Goal: Communication & Community: Connect with others

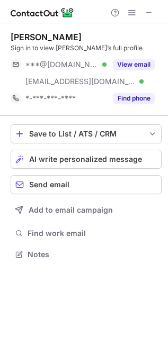
scroll to position [247, 168]
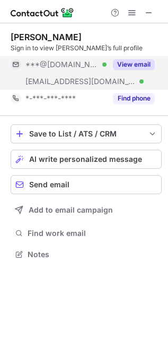
click at [132, 65] on button "View email" at bounding box center [134, 64] width 42 height 11
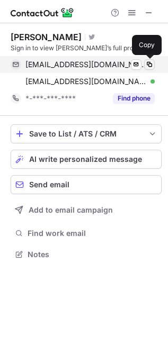
click at [146, 64] on span at bounding box center [149, 64] width 8 height 8
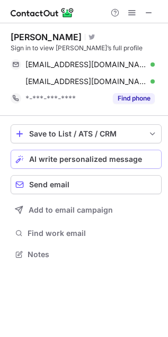
click at [95, 162] on span "AI write personalized message" at bounding box center [85, 159] width 113 height 8
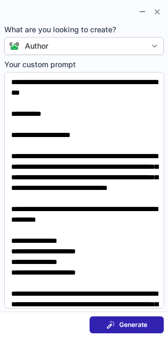
click at [109, 324] on span at bounding box center [110, 325] width 8 height 8
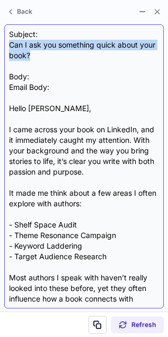
drag, startPoint x: 32, startPoint y: 60, endPoint x: 10, endPoint y: 47, distance: 26.3
click at [10, 47] on div "Subject: Can I ask you something quick about your book? Body: Email Body: Hello…" at bounding box center [84, 166] width 150 height 275
copy div "Can I ask you something quick about your book?"
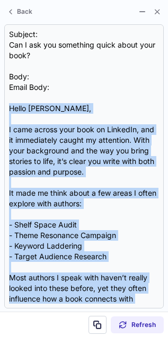
scroll to position [128, 0]
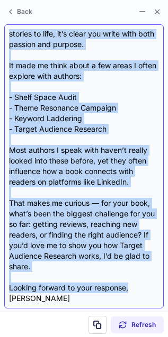
drag, startPoint x: 9, startPoint y: 107, endPoint x: 142, endPoint y: 288, distance: 225.0
click at [142, 288] on div "Subject: Can I ask you something quick about your book? Body: Email Body: Hello…" at bounding box center [84, 166] width 150 height 275
copy div "Hello Edwin, I came across your book on LinkedIn, and it immediately caught my …"
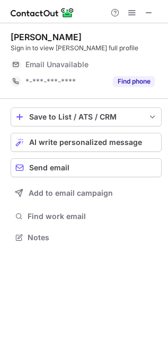
scroll to position [230, 168]
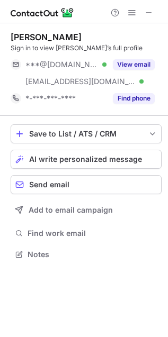
scroll to position [247, 168]
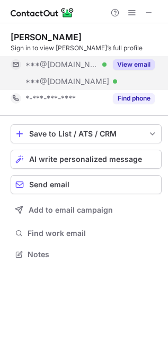
click at [125, 64] on button "View email" at bounding box center [134, 64] width 42 height 11
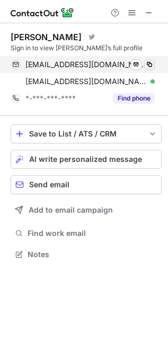
click at [148, 64] on span at bounding box center [149, 64] width 8 height 8
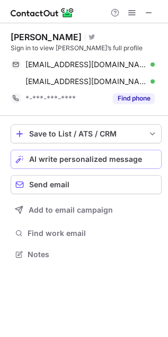
click at [41, 157] on span "AI write personalized message" at bounding box center [85, 159] width 113 height 8
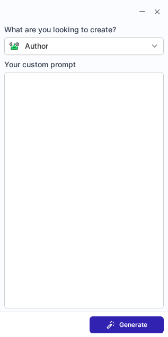
type textarea "**********"
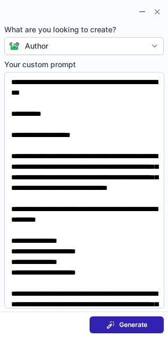
click at [120, 326] on span "Generate" at bounding box center [133, 325] width 28 height 8
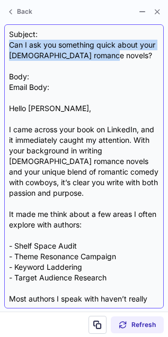
drag, startPoint x: 107, startPoint y: 56, endPoint x: 7, endPoint y: 46, distance: 100.6
click at [7, 46] on div "Subject: Can I ask you something quick about your Christian romance novels? Bod…" at bounding box center [83, 166] width 159 height 284
copy div "Can I ask you something quick about your Christian romance novels?"
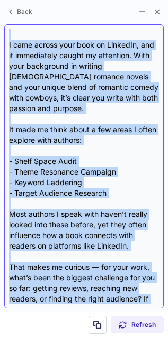
scroll to position [138, 0]
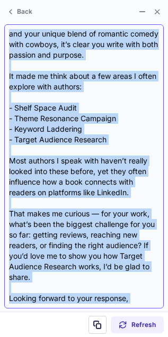
drag, startPoint x: 11, startPoint y: 102, endPoint x: 57, endPoint y: 302, distance: 204.9
click at [57, 302] on div "Subject: Can I ask you something quick about your Christian romance novels? Bod…" at bounding box center [84, 166] width 150 height 275
copy div "Hello Mary, I came across your book on LinkedIn, and it immediately caught my a…"
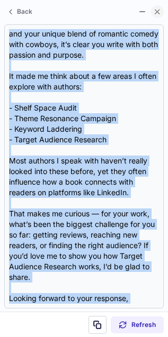
click at [156, 11] on span at bounding box center [157, 11] width 8 height 8
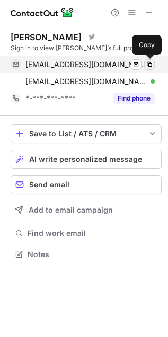
click at [149, 65] on span at bounding box center [149, 64] width 8 height 8
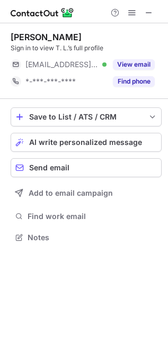
scroll to position [230, 168]
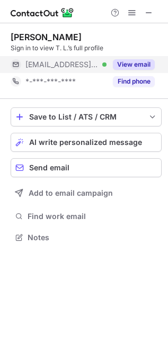
click at [138, 64] on button "View email" at bounding box center [134, 64] width 42 height 11
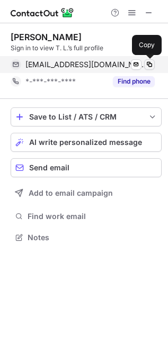
click at [148, 64] on span at bounding box center [149, 64] width 8 height 8
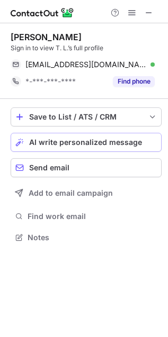
click at [112, 133] on button "AI write personalized message" at bounding box center [86, 142] width 151 height 19
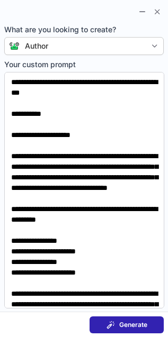
click at [128, 324] on span "Generate" at bounding box center [133, 325] width 28 height 8
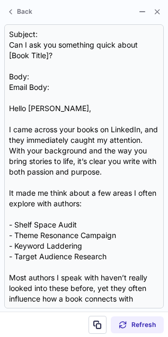
click at [138, 337] on section "Refresh" at bounding box center [84, 324] width 168 height 25
click at [133, 326] on span "Refresh" at bounding box center [143, 325] width 24 height 8
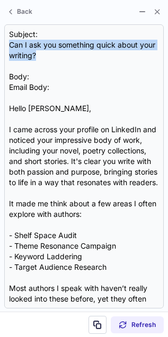
drag, startPoint x: 45, startPoint y: 57, endPoint x: -2, endPoint y: 41, distance: 49.7
click at [0, 41] on html "T. Cooper Sign in to view T. L.’s full profile tlcooper@tlcooper.com Verified S…" at bounding box center [84, 168] width 168 height 337
copy div "Can I ask you something quick about your writing?"
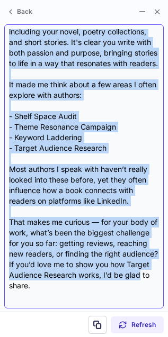
scroll to position [146, 0]
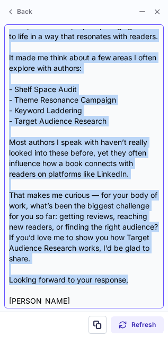
drag, startPoint x: 8, startPoint y: 104, endPoint x: 131, endPoint y: 287, distance: 220.5
click at [131, 287] on div "Subject: Can I ask you something quick about your writing? Body: Email Body: He…" at bounding box center [84, 166] width 150 height 275
copy div "Hello T. L. Cooper, I came across your profile on LinkedIn and noticed your imp…"
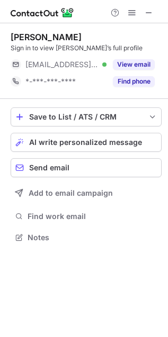
scroll to position [230, 168]
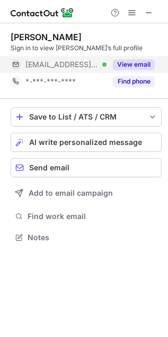
click at [125, 67] on button "View email" at bounding box center [134, 64] width 42 height 11
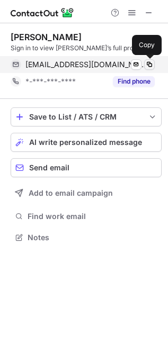
click at [150, 69] on button at bounding box center [149, 64] width 11 height 11
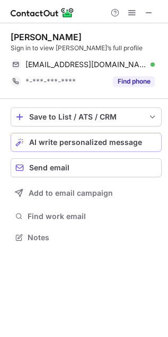
click at [122, 143] on span "AI write personalized message" at bounding box center [85, 142] width 113 height 8
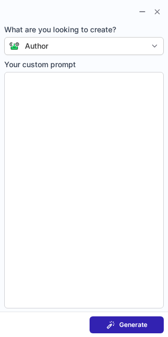
click at [146, 328] on span "Generate" at bounding box center [133, 325] width 28 height 8
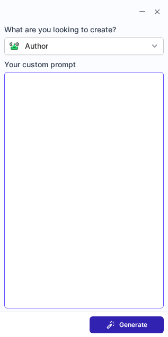
type textarea "**********"
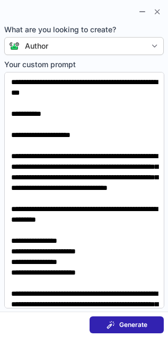
click at [124, 323] on span "Generate" at bounding box center [133, 325] width 28 height 8
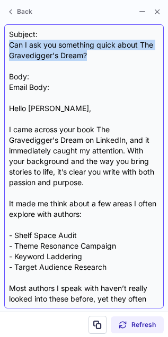
drag, startPoint x: 93, startPoint y: 53, endPoint x: 9, endPoint y: 41, distance: 85.0
click at [9, 41] on div "Subject: Can I ask you something quick about The Gravedigger's Dream? Body: Ema…" at bounding box center [84, 166] width 150 height 275
copy div "Can I ask you something quick about The Gravedigger's Dream?"
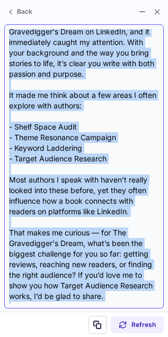
scroll to position [138, 0]
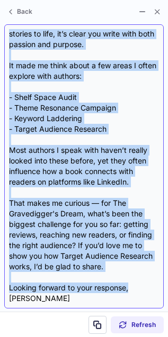
drag, startPoint x: 6, startPoint y: 106, endPoint x: 139, endPoint y: 288, distance: 225.8
click at [139, 288] on div "Subject: Can I ask you something quick about The Gravedigger's Dream? Body: Ema…" at bounding box center [83, 166] width 159 height 284
copy div "Hello Don, I came across your book The Gravedigger's Dream on LinkedIn, and it …"
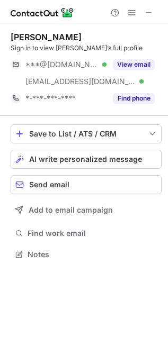
scroll to position [247, 168]
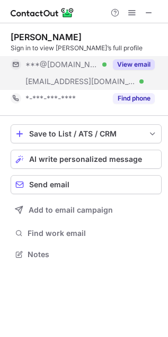
click at [122, 64] on button "View email" at bounding box center [134, 64] width 42 height 11
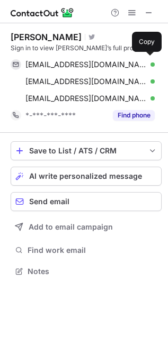
scroll to position [265, 168]
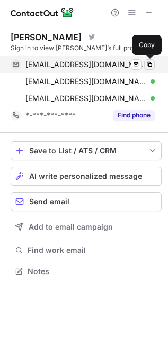
click at [152, 59] on button at bounding box center [149, 64] width 11 height 11
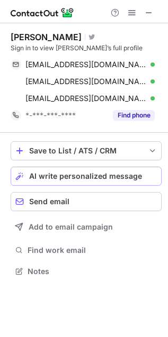
click at [99, 175] on span "AI write personalized message" at bounding box center [85, 176] width 113 height 8
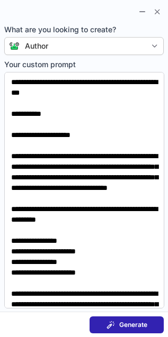
click at [126, 321] on span "Generate" at bounding box center [133, 325] width 28 height 8
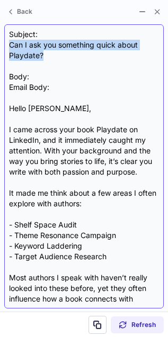
drag, startPoint x: 59, startPoint y: 57, endPoint x: 8, endPoint y: 49, distance: 51.4
click at [8, 49] on div "Subject: Can I ask you something quick about Playdate? Body: Email Body: Hello …" at bounding box center [83, 166] width 159 height 284
copy div "Can I ask you something quick about Playdate?"
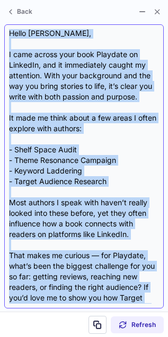
scroll to position [128, 0]
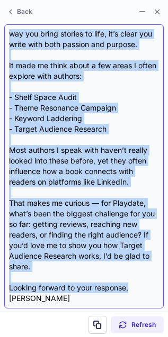
drag, startPoint x: 11, startPoint y: 109, endPoint x: 131, endPoint y: 286, distance: 214.2
click at [131, 286] on div "Subject: Can I ask you something quick about Playdate? Body: Email Body: Hello …" at bounding box center [84, 166] width 150 height 275
copy div "Hello Dorothy, I came across your book Playdate on LinkedIn, and it immediately…"
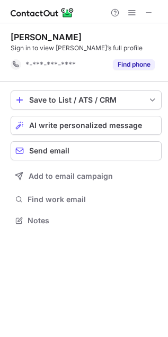
scroll to position [4, 5]
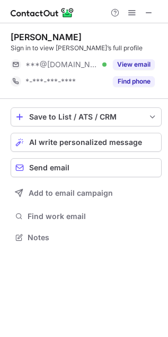
scroll to position [230, 168]
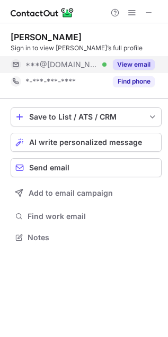
click at [129, 70] on div "View email" at bounding box center [130, 64] width 48 height 17
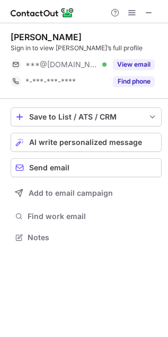
scroll to position [230, 168]
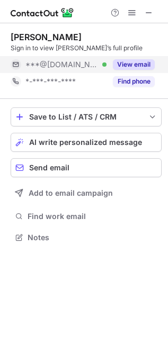
click at [118, 62] on button "View email" at bounding box center [134, 64] width 42 height 11
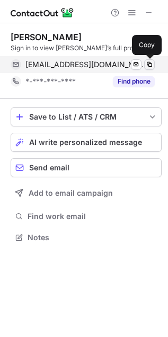
click at [150, 65] on span at bounding box center [149, 64] width 8 height 8
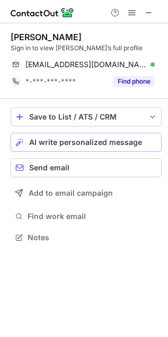
click at [109, 143] on span "AI write personalized message" at bounding box center [85, 142] width 113 height 8
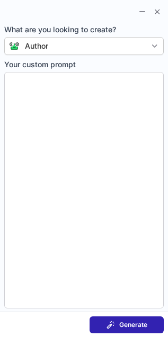
type textarea "**********"
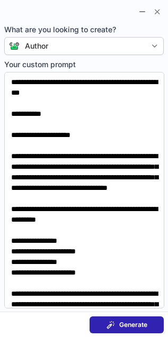
click at [112, 329] on button "Generate" at bounding box center [126, 325] width 74 height 17
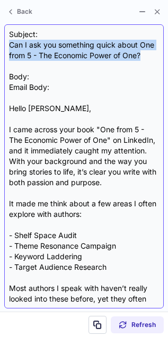
drag, startPoint x: 144, startPoint y: 56, endPoint x: 7, endPoint y: 50, distance: 137.2
click at [7, 50] on div "Subject: Can I ask you something quick about One from 5 - The Economic Power of…" at bounding box center [83, 166] width 159 height 284
copy div "Can I ask you something quick about One from 5 - The Economic Power of One?"
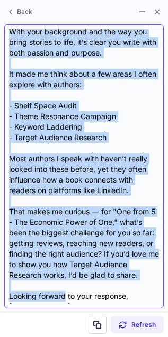
scroll to position [138, 0]
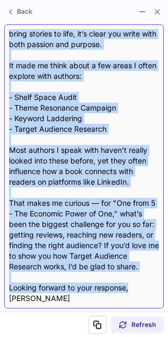
drag, startPoint x: 11, startPoint y: 107, endPoint x: 138, endPoint y: 286, distance: 218.7
click at [138, 286] on div "Subject: Can I ask you something quick about One from 5 - The Economic Power of…" at bounding box center [84, 166] width 150 height 275
copy div "Hello Juliette, I came across your book "One from 5 - The Economic Power of One…"
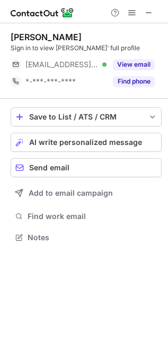
scroll to position [230, 168]
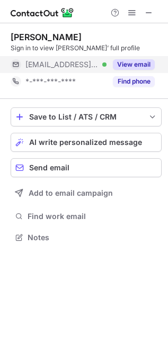
click at [125, 61] on button "View email" at bounding box center [134, 64] width 42 height 11
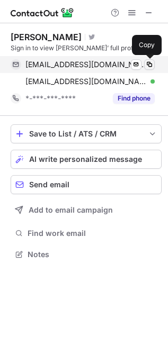
click at [150, 59] on button at bounding box center [149, 64] width 11 height 11
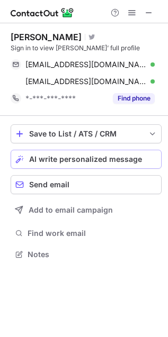
click at [133, 158] on span "AI write personalized message" at bounding box center [85, 159] width 113 height 8
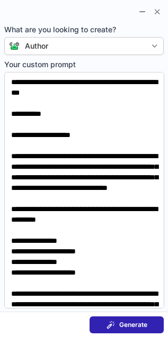
click at [152, 331] on button "Generate" at bounding box center [126, 325] width 74 height 17
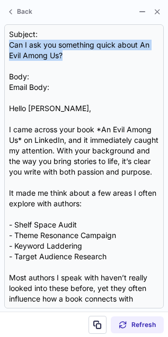
drag, startPoint x: 65, startPoint y: 58, endPoint x: 0, endPoint y: 43, distance: 66.3
click at [0, 43] on section "Subject: Can I ask you something quick about An Evil Among Us? Body: Email Body…" at bounding box center [84, 166] width 168 height 291
copy div "Can I ask you something quick about An Evil Among Us?"
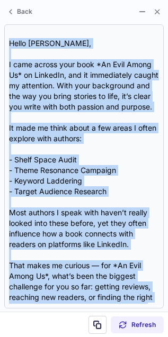
scroll to position [149, 0]
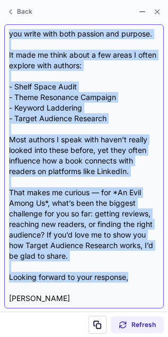
drag, startPoint x: 8, startPoint y: 104, endPoint x: 158, endPoint y: 274, distance: 226.5
click at [158, 274] on div "Subject: Can I ask you something quick about An Evil Among Us? Body: Email Body…" at bounding box center [83, 166] width 159 height 284
copy div "Hello James, I came across your book *An Evil Among Us* on LinkedIn, and it imm…"
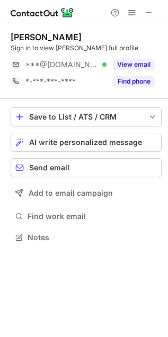
scroll to position [230, 168]
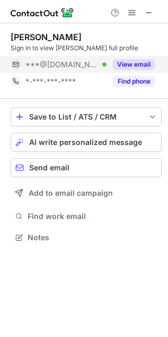
click at [136, 67] on button "View email" at bounding box center [134, 64] width 42 height 11
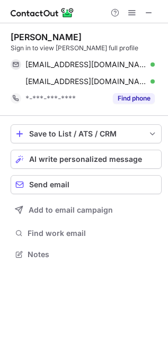
scroll to position [247, 168]
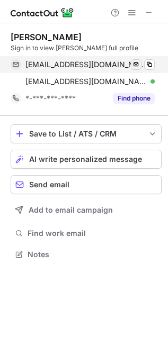
click at [149, 67] on span at bounding box center [149, 64] width 8 height 8
click at [151, 64] on span at bounding box center [149, 64] width 8 height 8
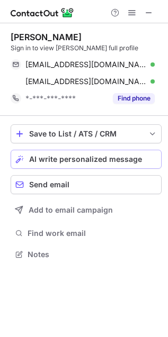
click at [109, 161] on span "AI write personalized message" at bounding box center [85, 159] width 113 height 8
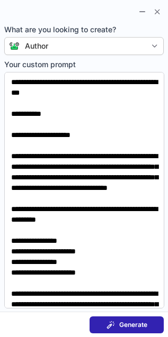
click at [135, 327] on span "Generate" at bounding box center [133, 325] width 28 height 8
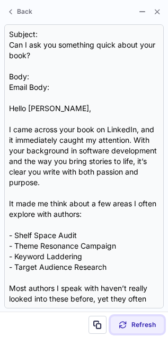
click at [134, 324] on span "Refresh" at bounding box center [143, 325] width 24 height 8
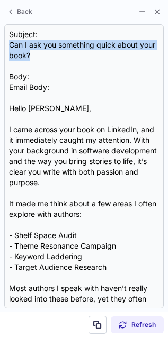
drag, startPoint x: 35, startPoint y: 57, endPoint x: 0, endPoint y: 42, distance: 38.4
click at [0, 42] on section "Subject: Can I ask you something quick about your book? Body: Email Body: Hello…" at bounding box center [84, 166] width 168 height 291
copy div "Can I ask you something quick about your book?"
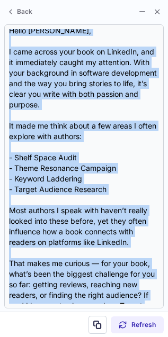
scroll to position [138, 0]
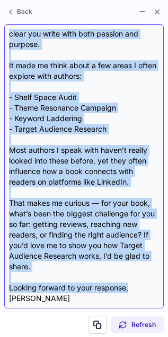
drag, startPoint x: 11, startPoint y: 105, endPoint x: 163, endPoint y: 286, distance: 236.0
click at [163, 286] on div "Subject: Can I ask you something quick about your book? Body: Email Body: Hello…" at bounding box center [83, 166] width 159 height 284
copy div "Hello Walter, I came across your book on LinkedIn, and it immediately caught my…"
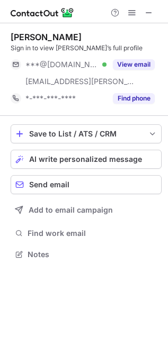
scroll to position [247, 168]
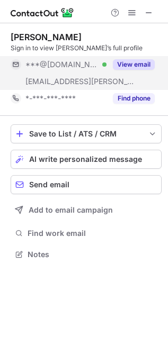
click at [122, 64] on button "View email" at bounding box center [134, 64] width 42 height 11
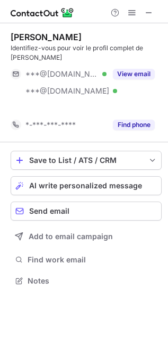
scroll to position [257, 168]
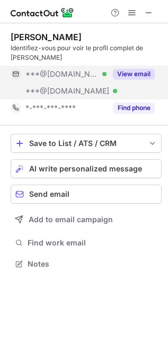
drag, startPoint x: 0, startPoint y: 0, endPoint x: 135, endPoint y: 71, distance: 152.7
click at [135, 71] on button "View email" at bounding box center [134, 74] width 42 height 11
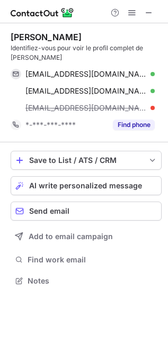
scroll to position [273, 168]
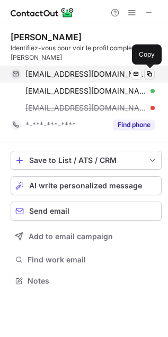
click at [152, 76] on span at bounding box center [149, 74] width 8 height 8
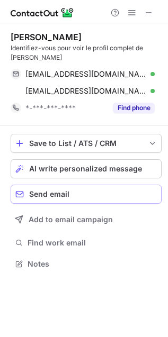
scroll to position [257, 168]
click at [125, 170] on span "AI write personalized message" at bounding box center [85, 169] width 113 height 8
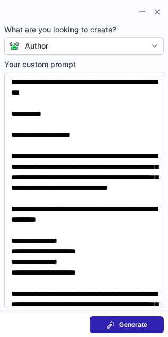
click at [131, 318] on button "Generate" at bounding box center [126, 325] width 74 height 17
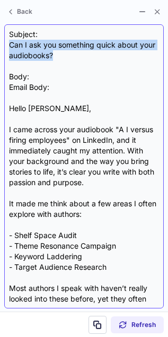
drag, startPoint x: 66, startPoint y: 56, endPoint x: 8, endPoint y: 49, distance: 58.2
click at [9, 49] on div "Subject: Can I ask you something quick about your audiobooks? Body: Email Body:…" at bounding box center [84, 166] width 150 height 275
copy div "Can I ask you something quick about your audiobooks?"
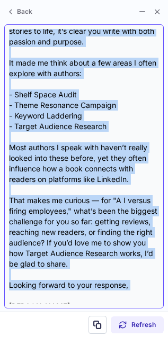
scroll to position [149, 0]
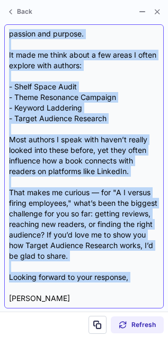
drag, startPoint x: 9, startPoint y: 109, endPoint x: 73, endPoint y: 287, distance: 189.5
click at [73, 287] on div "Subject: Can I ask you something quick about your audiobooks? Body: Email Body:…" at bounding box center [84, 166] width 150 height 275
copy div "Hello Vanessa, I came across your audiobook "A I versus firing employees" on Li…"
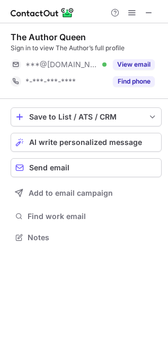
scroll to position [230, 168]
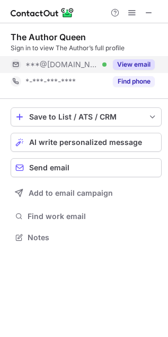
click at [136, 65] on button "View email" at bounding box center [134, 64] width 42 height 11
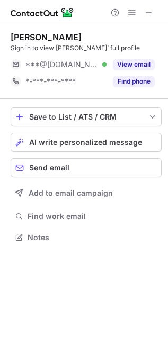
scroll to position [230, 168]
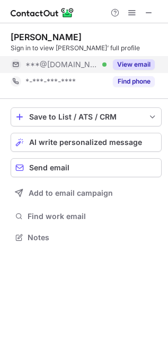
click at [126, 64] on button "View email" at bounding box center [134, 64] width 42 height 11
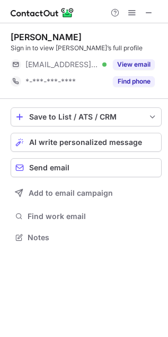
scroll to position [230, 168]
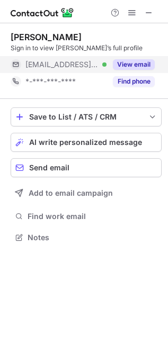
click at [128, 61] on button "View email" at bounding box center [134, 64] width 42 height 11
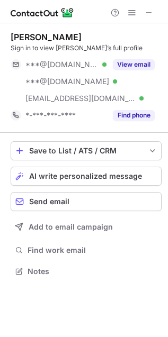
scroll to position [265, 168]
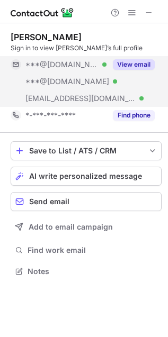
click at [144, 67] on button "View email" at bounding box center [134, 64] width 42 height 11
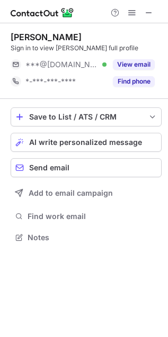
scroll to position [230, 168]
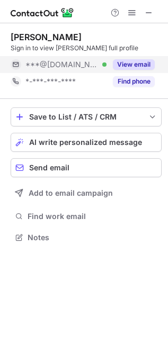
click at [141, 64] on button "View email" at bounding box center [134, 64] width 42 height 11
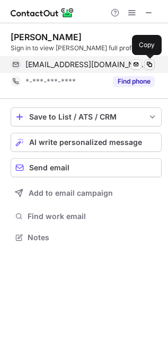
click at [151, 64] on span at bounding box center [149, 64] width 8 height 8
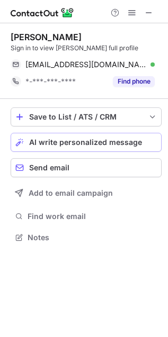
click at [100, 141] on span "AI write personalized message" at bounding box center [85, 142] width 113 height 8
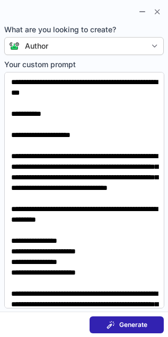
click at [139, 326] on span "Generate" at bounding box center [133, 325] width 28 height 8
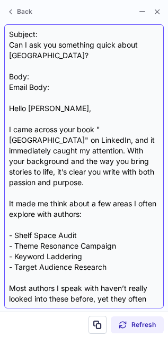
drag, startPoint x: 94, startPoint y: 56, endPoint x: 6, endPoint y: 43, distance: 88.3
click at [6, 43] on div "Subject: Can I ask you something quick about Retaking College Hill? Body: Email…" at bounding box center [83, 166] width 159 height 284
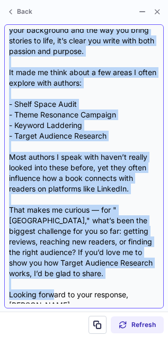
scroll to position [138, 0]
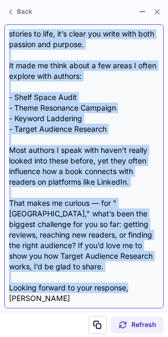
drag, startPoint x: 11, startPoint y: 110, endPoint x: 138, endPoint y: 290, distance: 220.3
click at [138, 290] on div "Subject: Can I ask you something quick about Retaking College Hill? Body: Email…" at bounding box center [84, 166] width 150 height 275
copy div "Hello Walter, I came across your book "Retaking College Hill" on LinkedIn, and …"
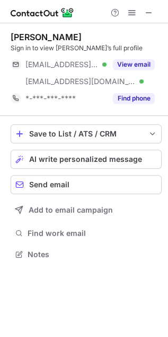
scroll to position [247, 168]
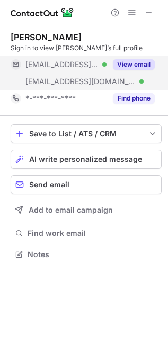
click at [140, 68] on button "View email" at bounding box center [134, 64] width 42 height 11
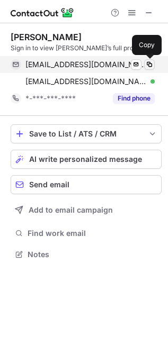
click at [148, 67] on span at bounding box center [149, 64] width 8 height 8
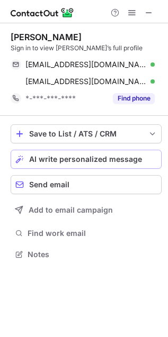
click at [122, 155] on span "AI write personalized message" at bounding box center [85, 159] width 113 height 8
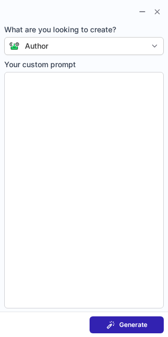
type textarea "**********"
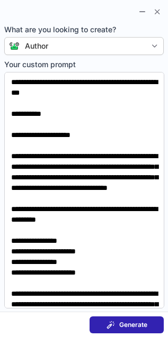
click at [151, 319] on button "Generate" at bounding box center [126, 325] width 74 height 17
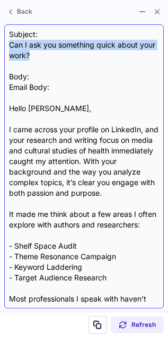
drag, startPoint x: 33, startPoint y: 60, endPoint x: 11, endPoint y: 49, distance: 24.6
click at [11, 49] on div "Subject: Can I ask you something quick about your work? Body: Email Body: Hello…" at bounding box center [84, 166] width 150 height 275
copy div "Can I ask you something quick about your work?"
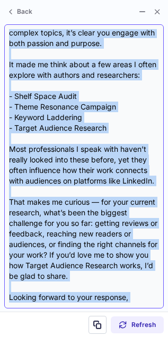
scroll to position [170, 0]
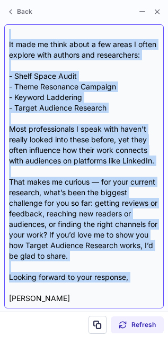
drag, startPoint x: 8, startPoint y: 107, endPoint x: 66, endPoint y: 287, distance: 189.5
click at [66, 287] on div "Subject: Can I ask you something quick about your work? Body: Email Body: Hello…" at bounding box center [84, 166] width 150 height 275
copy div "Hello Emily, I came across your profile on LinkedIn, and your research and writ…"
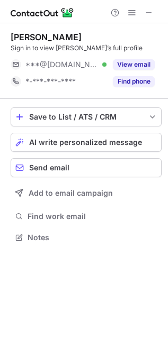
scroll to position [230, 168]
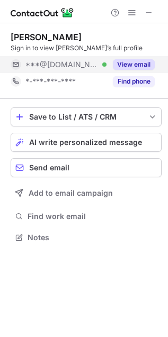
click at [144, 64] on button "View email" at bounding box center [134, 64] width 42 height 11
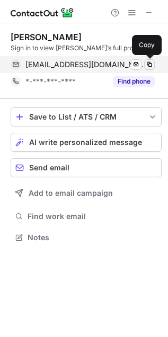
click at [152, 62] on span at bounding box center [149, 64] width 8 height 8
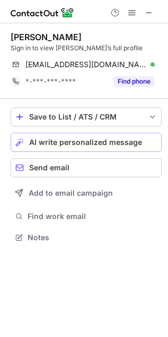
click at [112, 143] on span "AI write personalized message" at bounding box center [85, 142] width 113 height 8
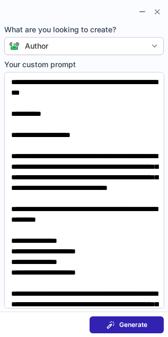
click at [125, 326] on span "Generate" at bounding box center [133, 325] width 28 height 8
